Goal: Task Accomplishment & Management: Use online tool/utility

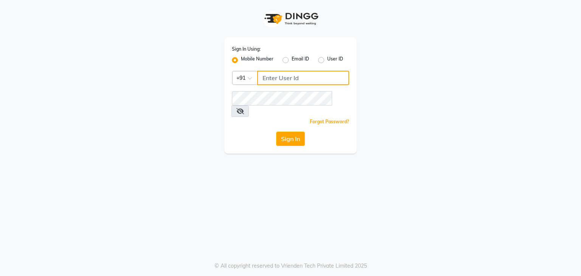
click at [279, 76] on input "Username" at bounding box center [303, 78] width 92 height 14
type input "7014190774"
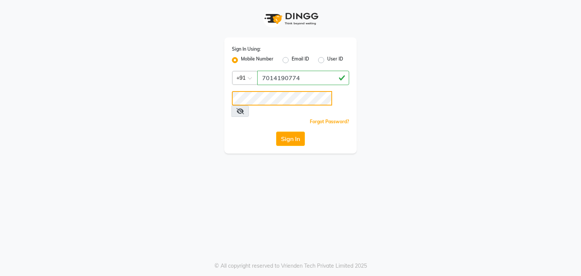
click at [276, 132] on button "Sign In" at bounding box center [290, 139] width 29 height 14
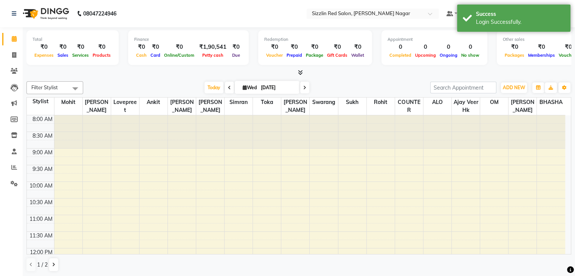
click at [299, 73] on icon at bounding box center [300, 73] width 5 height 6
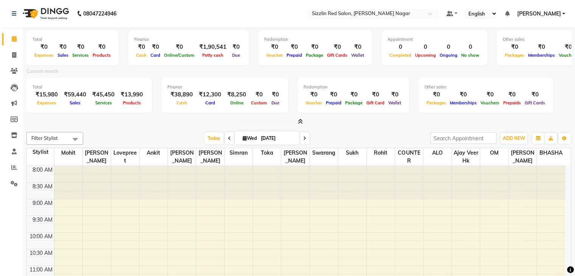
click at [299, 120] on icon at bounding box center [300, 122] width 5 height 6
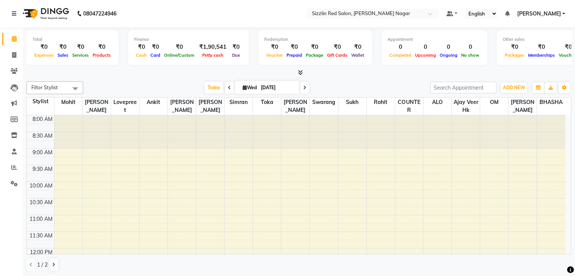
click at [300, 73] on icon at bounding box center [300, 73] width 5 height 6
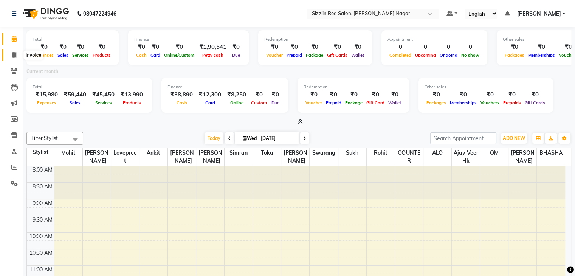
click at [8, 56] on span at bounding box center [14, 55] width 13 height 9
select select "service"
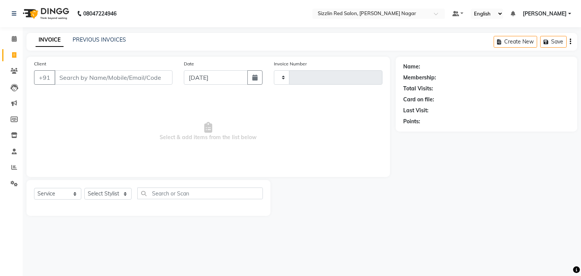
type input "1877"
select select "7534"
click at [14, 38] on icon at bounding box center [14, 39] width 5 height 6
